Goal: Information Seeking & Learning: Find specific fact

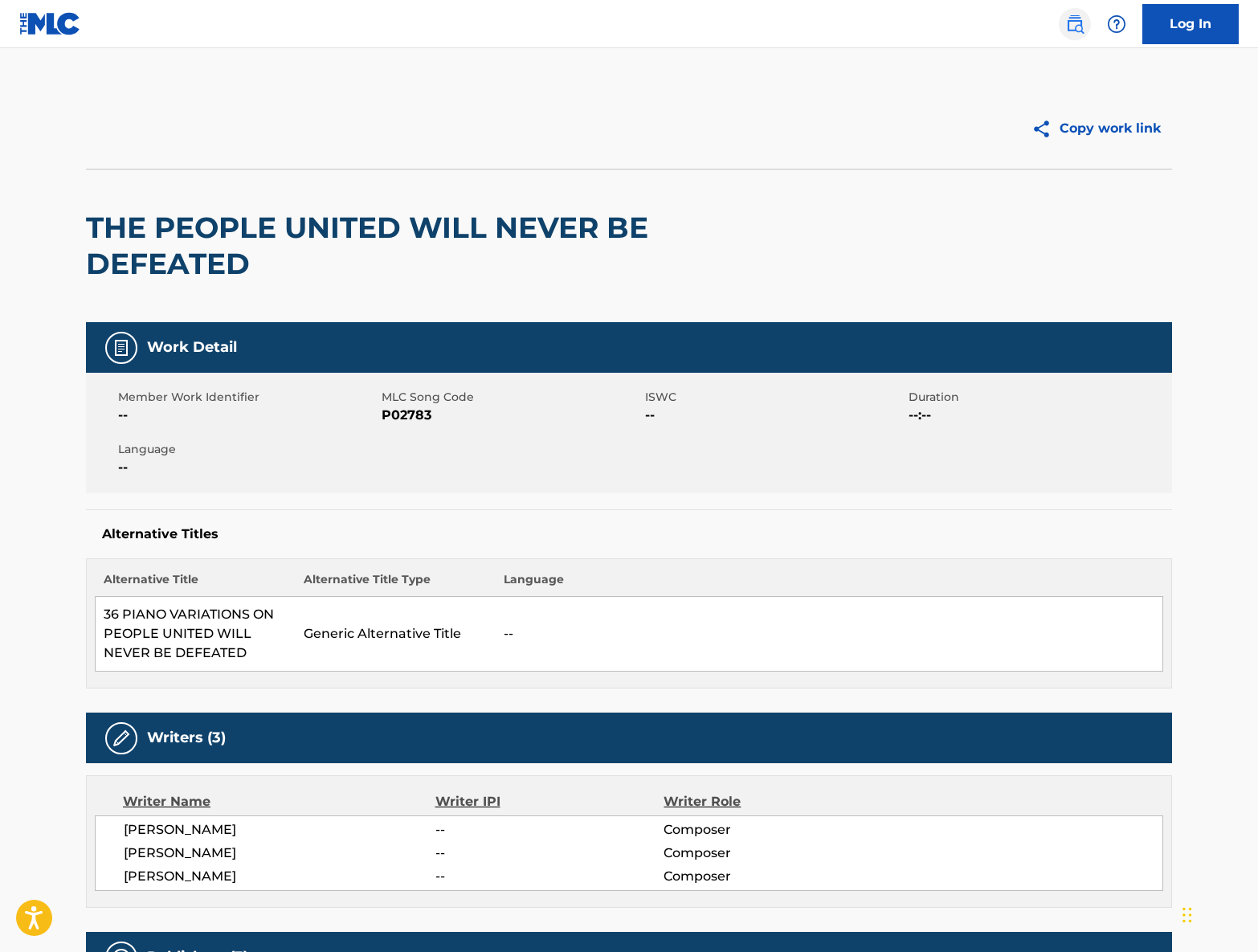
click at [1082, 26] on img at bounding box center [1074, 24] width 19 height 19
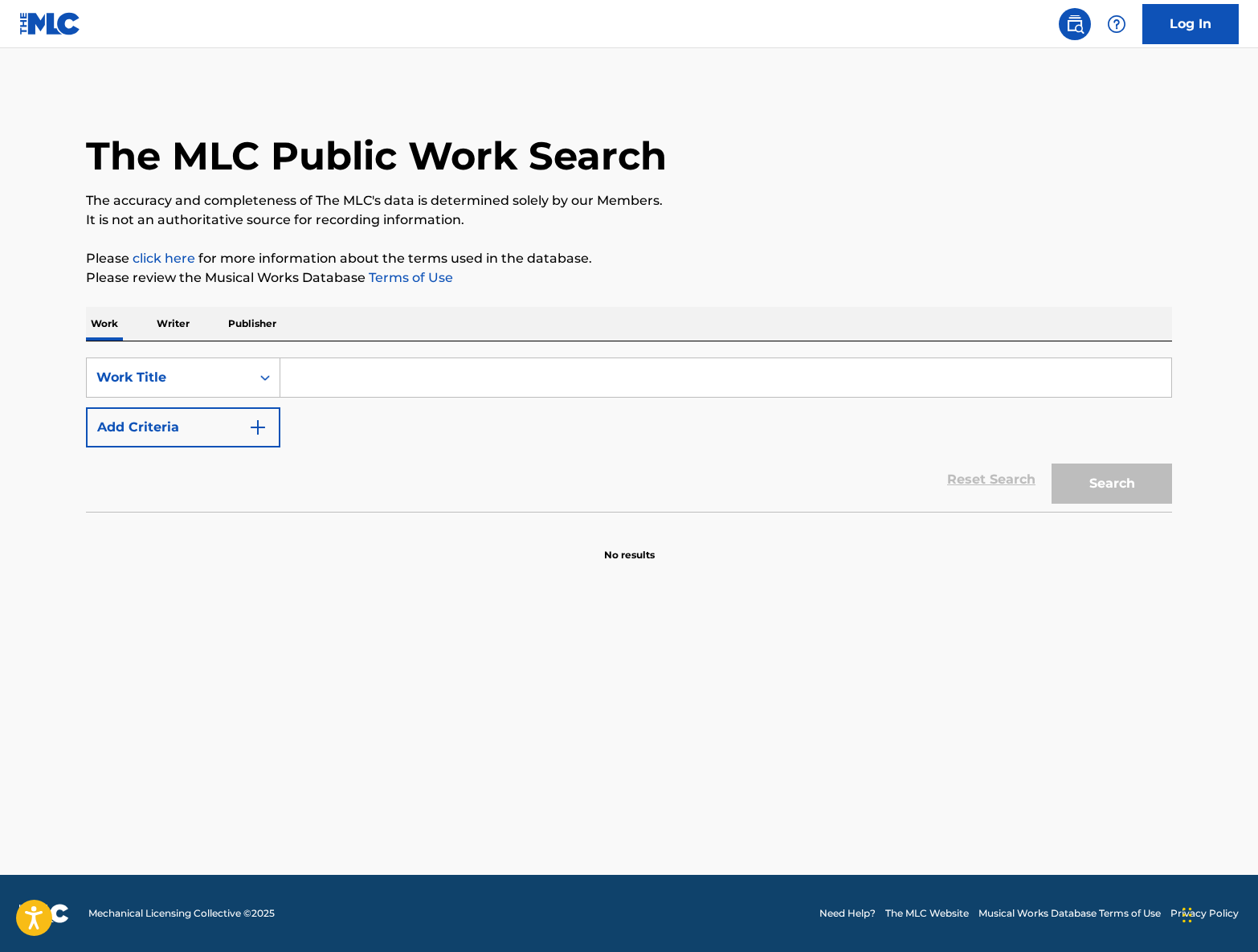
paste input "How Great Thou Art"
type input "How Great Thou Art"
click at [1107, 477] on button "Search" at bounding box center [1112, 484] width 120 height 40
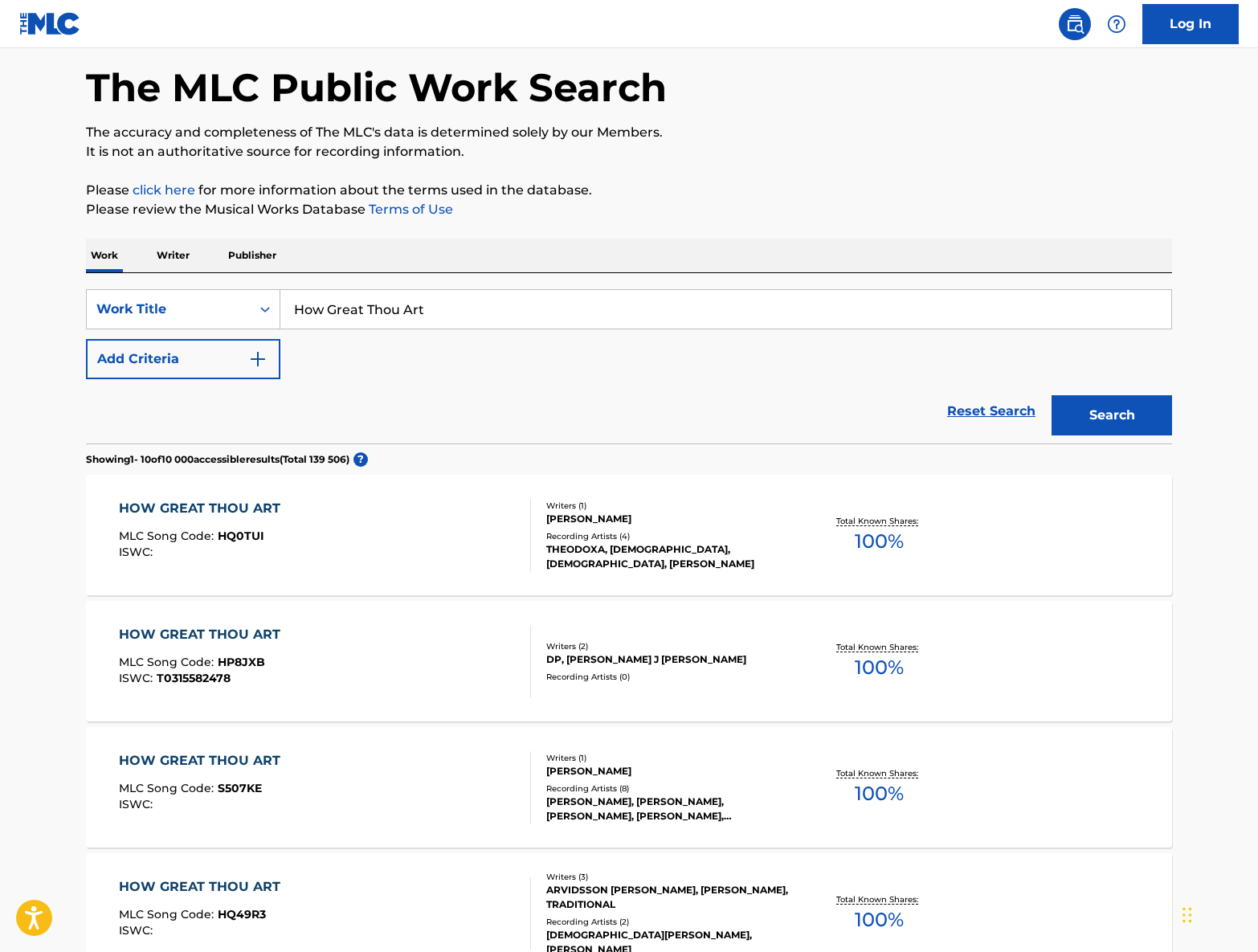
scroll to position [41, 0]
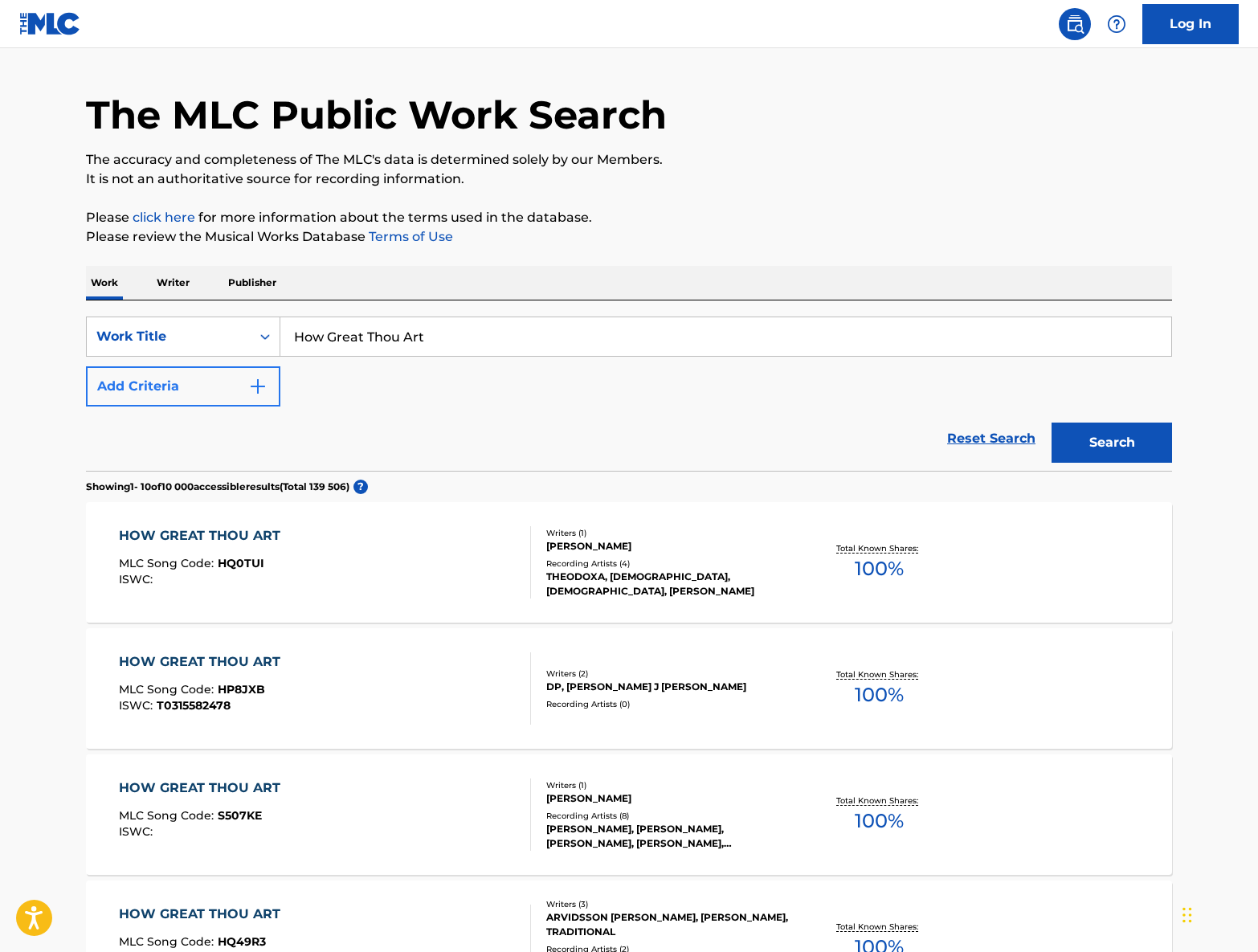
click at [249, 381] on img "Search Form" at bounding box center [258, 386] width 19 height 19
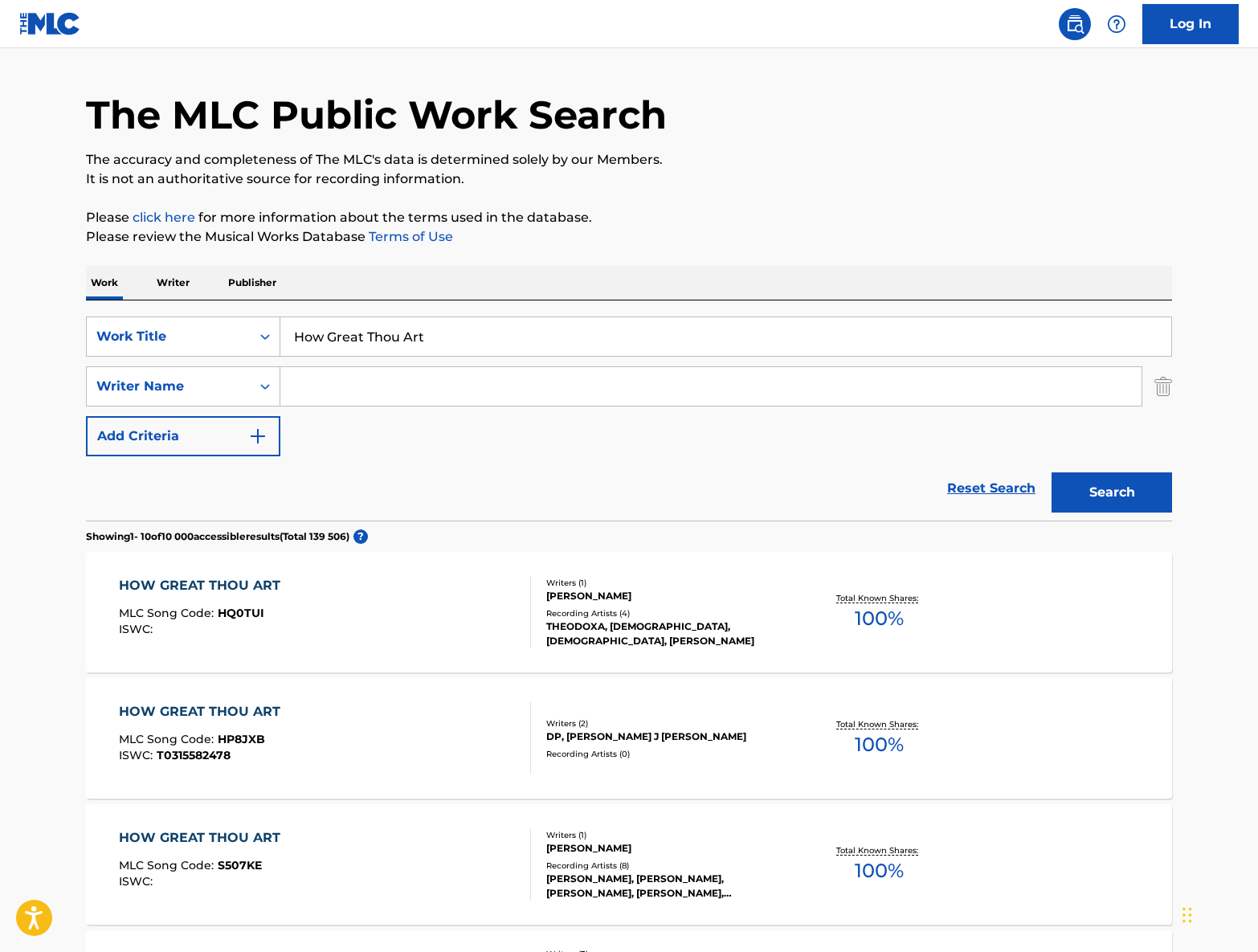
click at [422, 386] on input "Search Form" at bounding box center [710, 386] width 861 height 38
type input "[PERSON_NAME]"
click at [1076, 496] on button "Search" at bounding box center [1112, 492] width 120 height 40
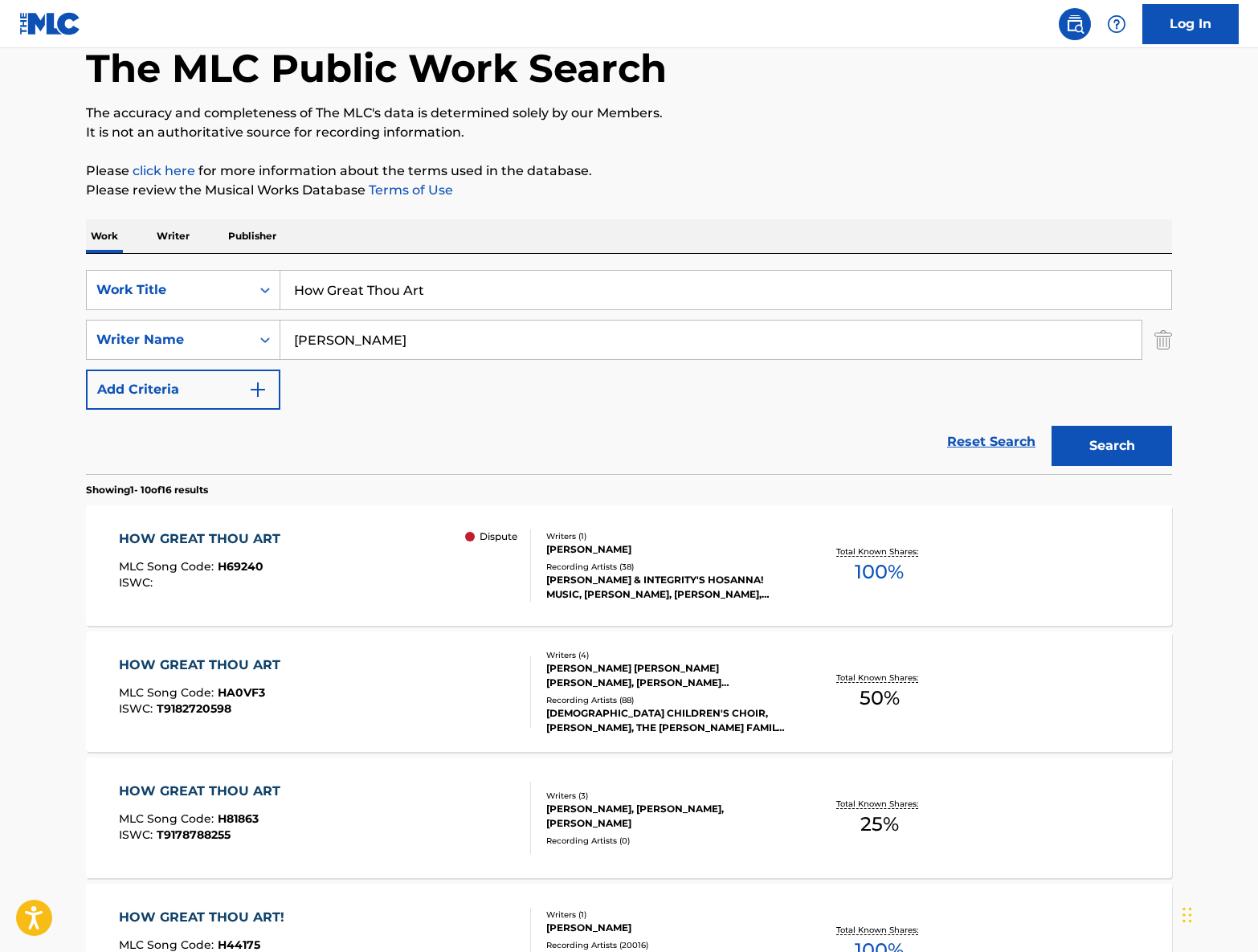
scroll to position [91, 0]
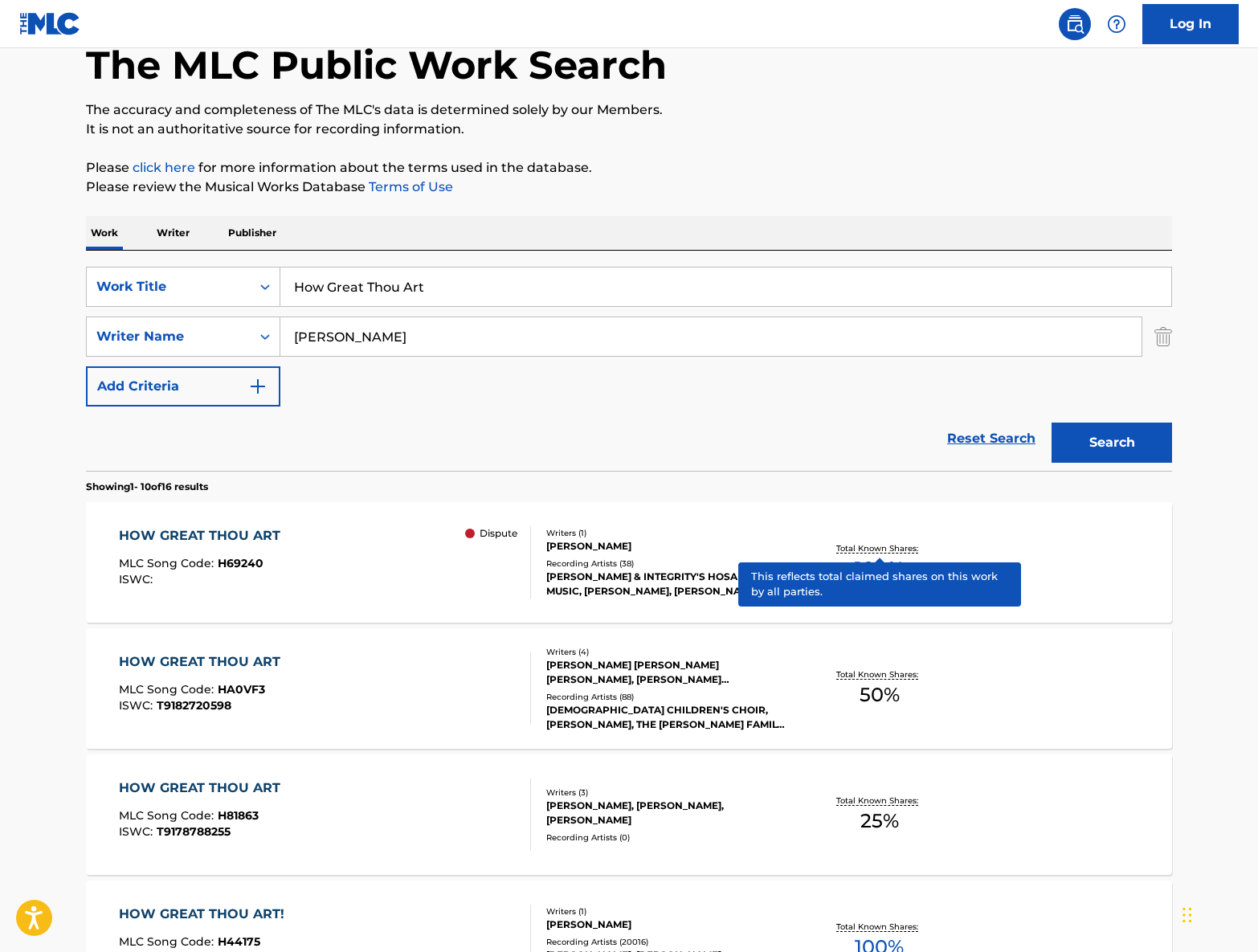
click at [900, 544] on p "Total Known Shares:" at bounding box center [879, 548] width 86 height 12
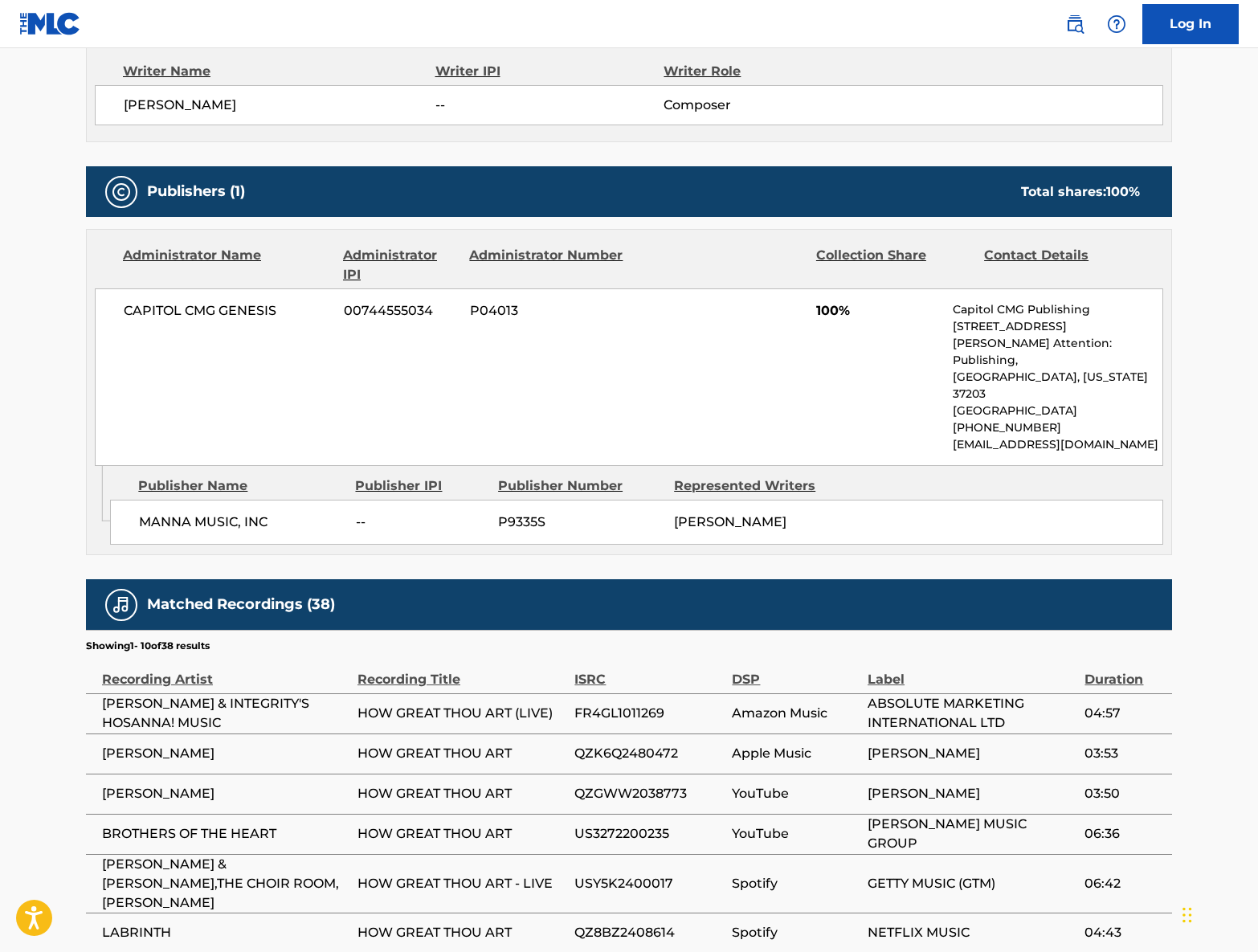
scroll to position [595, 0]
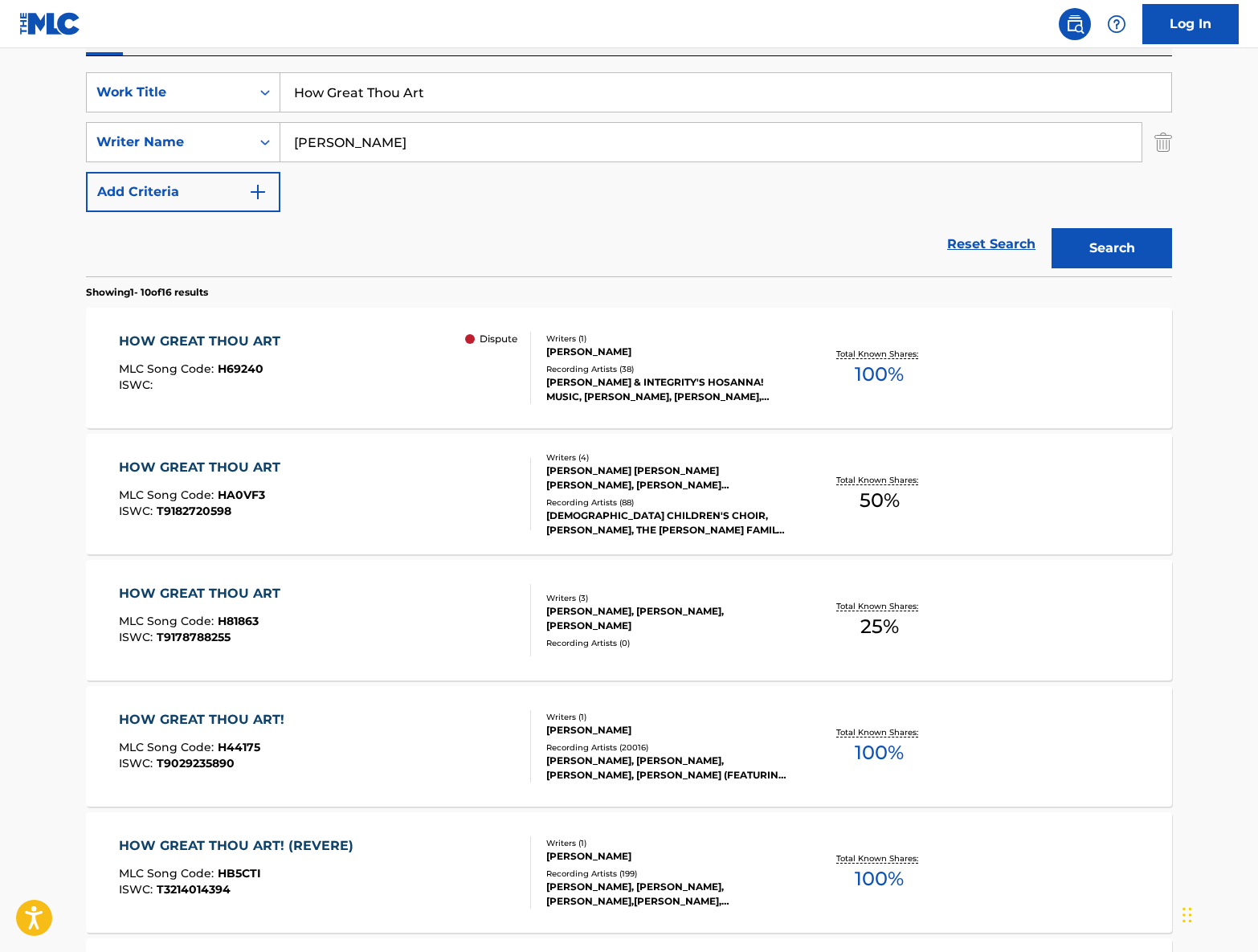
scroll to position [300, 0]
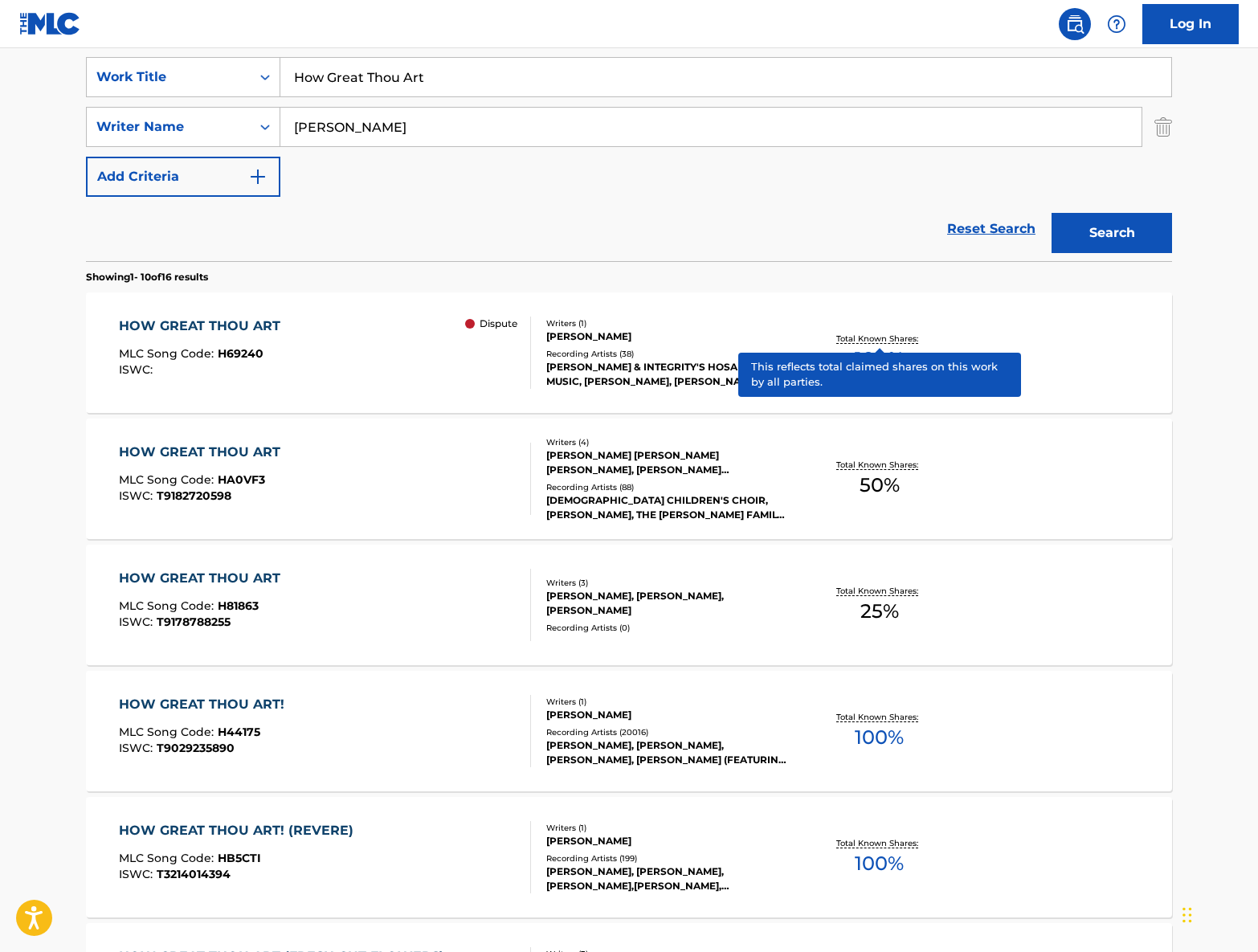
click at [876, 334] on p "Total Known Shares:" at bounding box center [879, 338] width 86 height 12
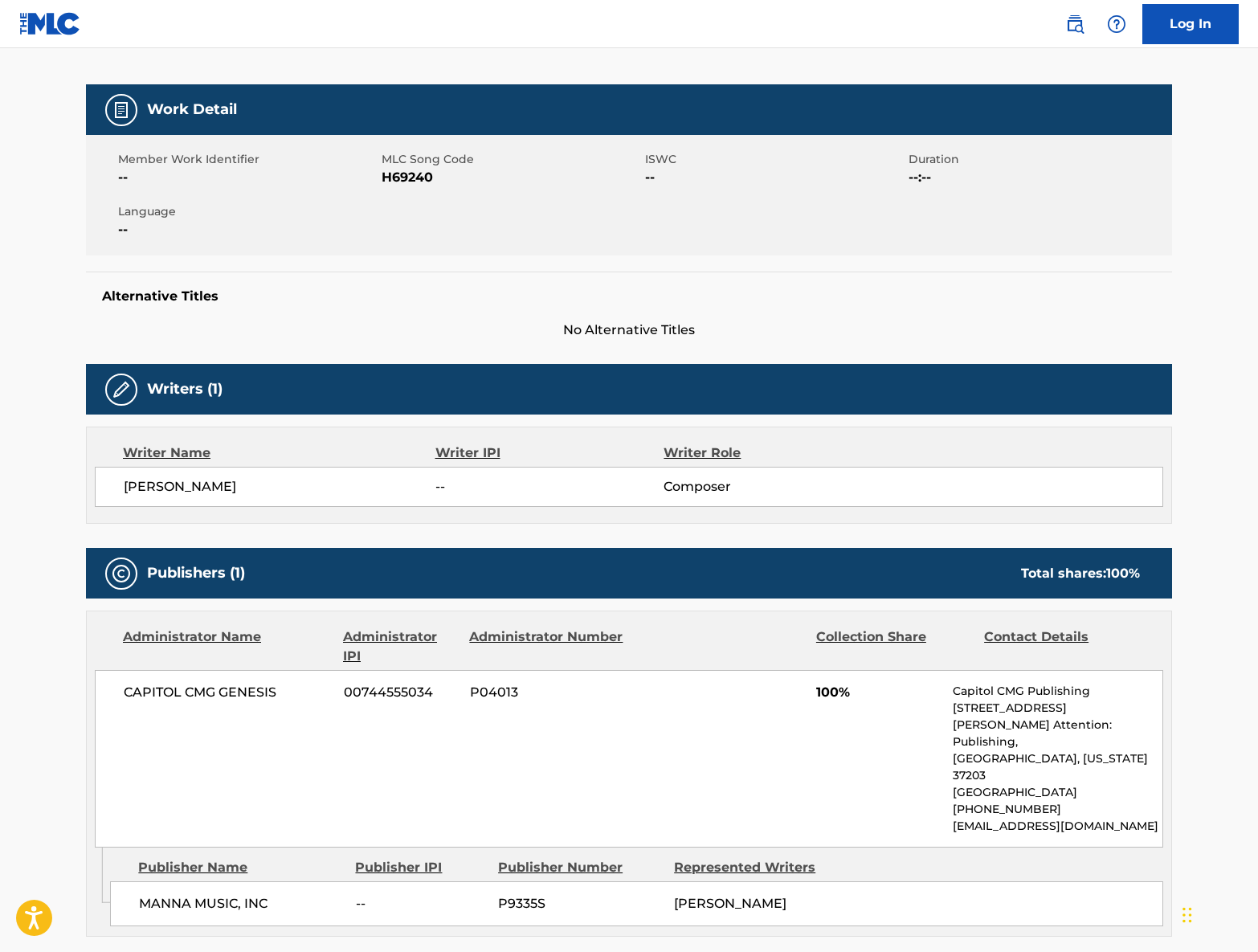
scroll to position [189, 0]
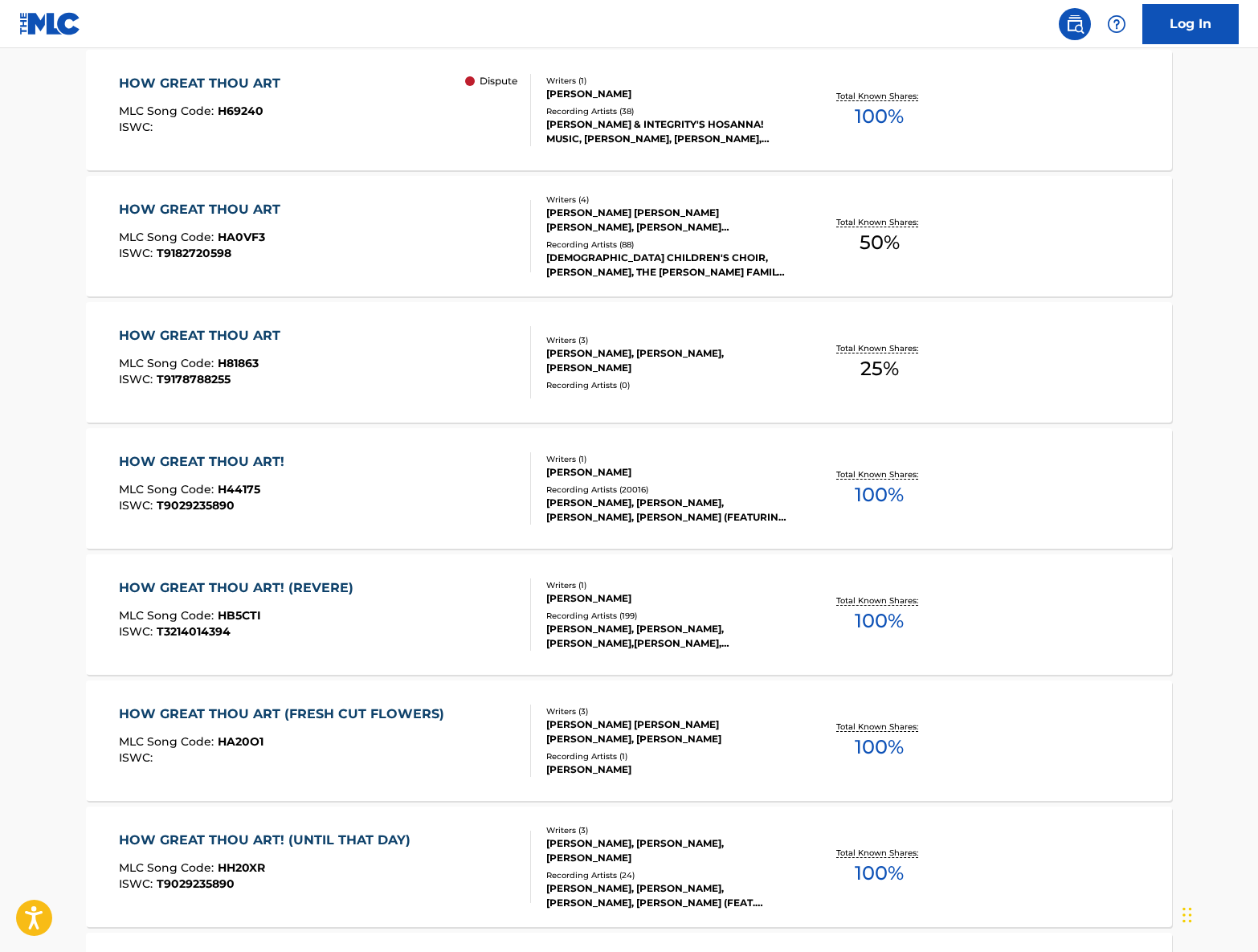
scroll to position [551, 0]
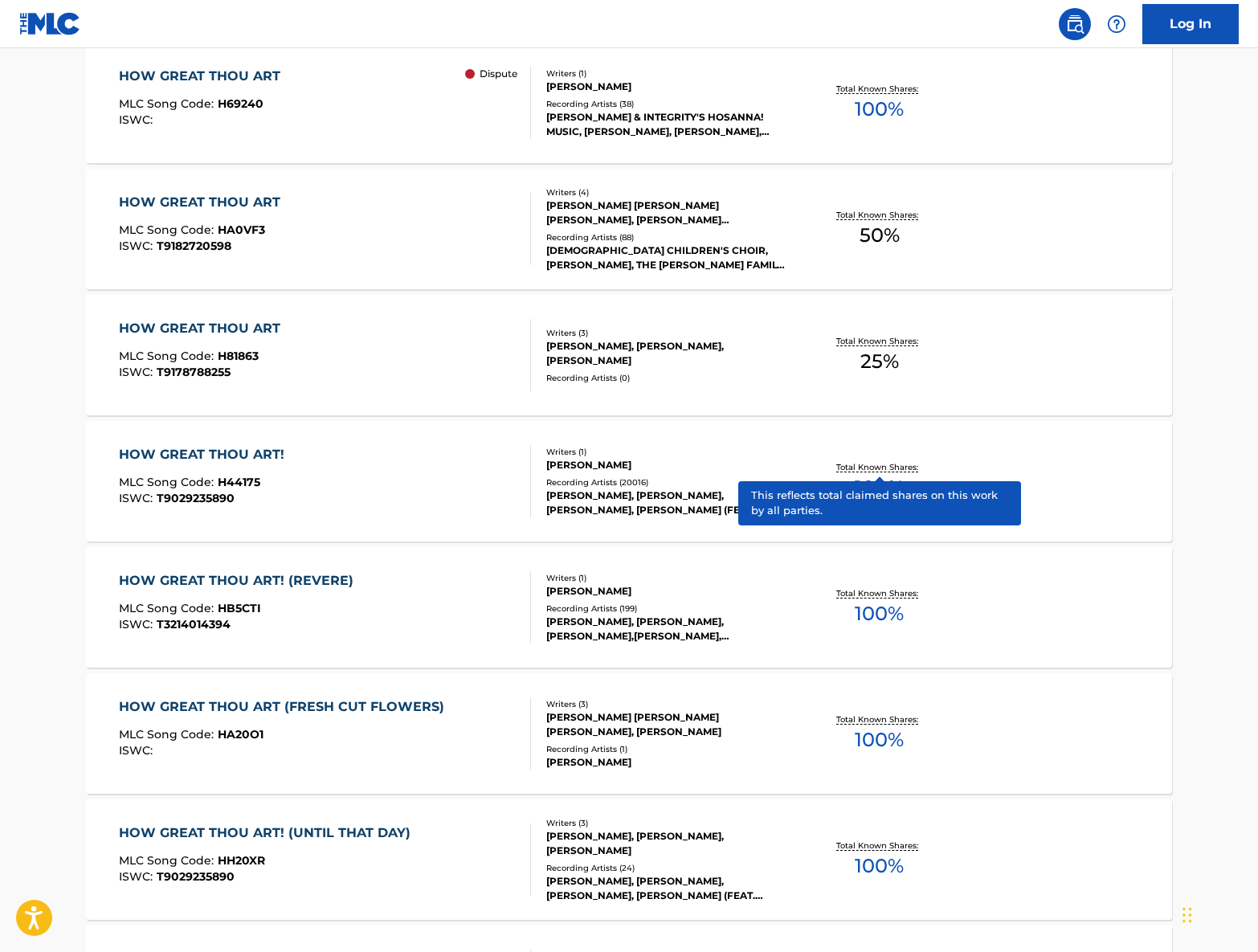
click at [859, 462] on p "Total Known Shares:" at bounding box center [879, 466] width 86 height 12
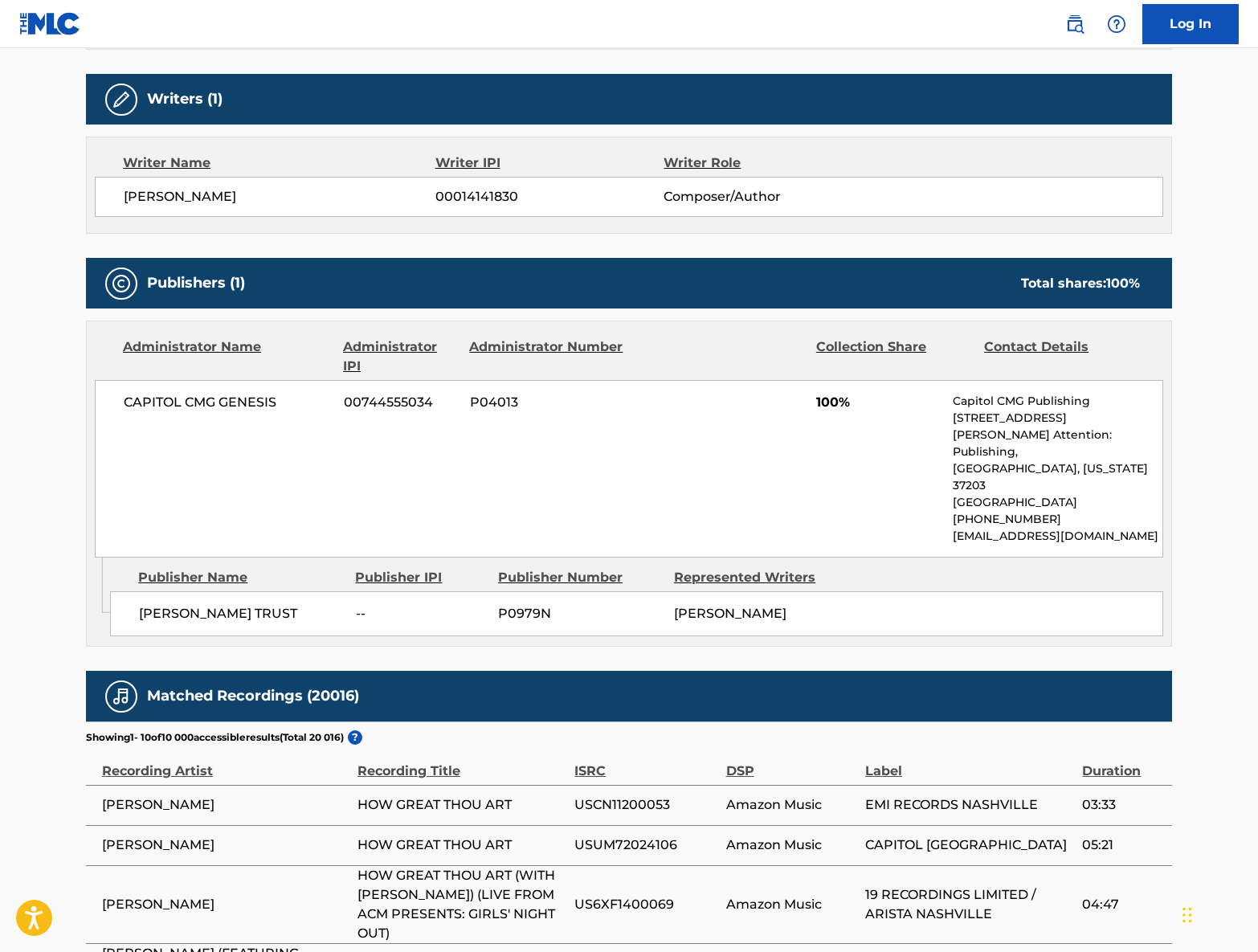
scroll to position [712, 0]
